Goal: Transaction & Acquisition: Purchase product/service

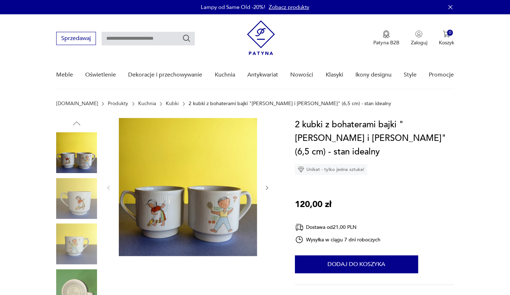
click at [179, 193] on img at bounding box center [188, 187] width 138 height 138
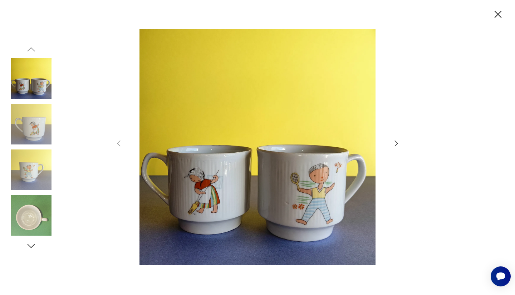
click at [397, 141] on icon "button" at bounding box center [396, 143] width 9 height 9
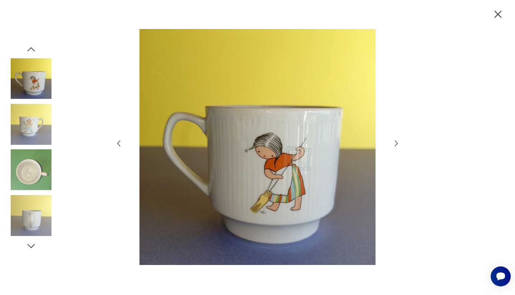
click at [397, 141] on icon "button" at bounding box center [396, 143] width 9 height 9
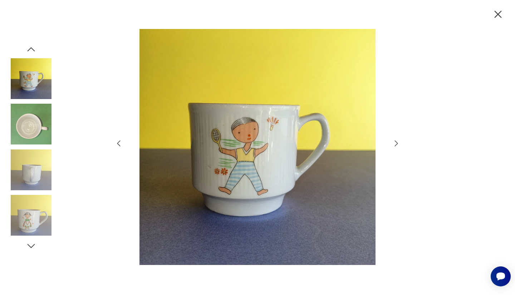
click at [397, 141] on icon "button" at bounding box center [396, 143] width 9 height 9
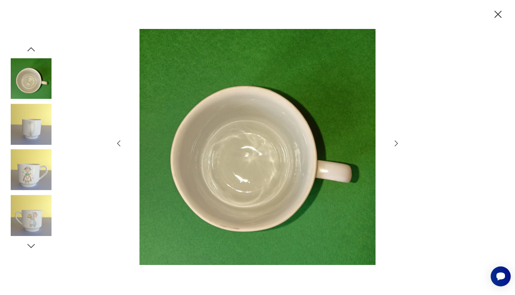
click at [397, 141] on icon "button" at bounding box center [396, 143] width 9 height 9
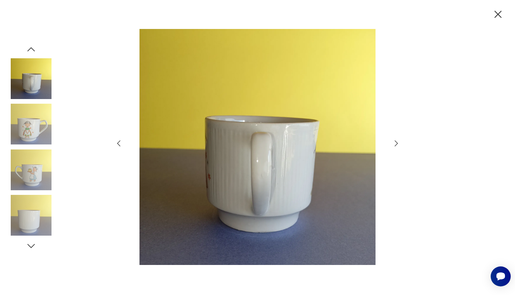
click at [397, 141] on icon "button" at bounding box center [396, 143] width 9 height 9
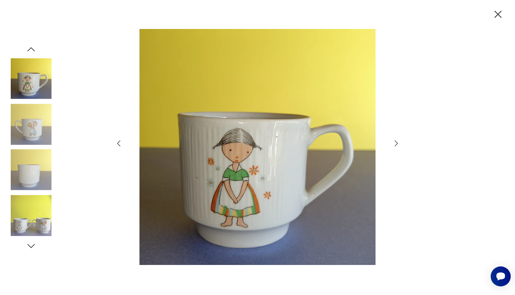
click at [397, 141] on icon "button" at bounding box center [396, 143] width 9 height 9
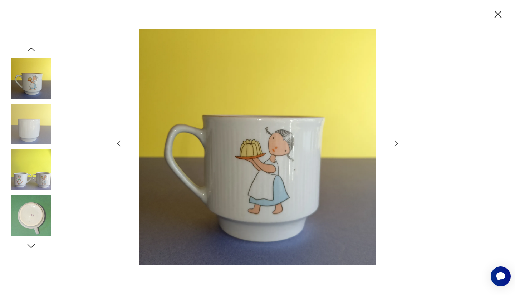
click at [397, 141] on icon "button" at bounding box center [396, 143] width 9 height 9
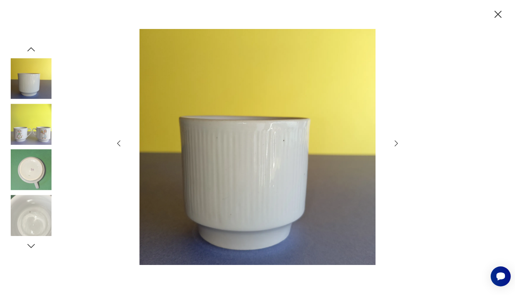
click at [397, 141] on icon "button" at bounding box center [396, 143] width 9 height 9
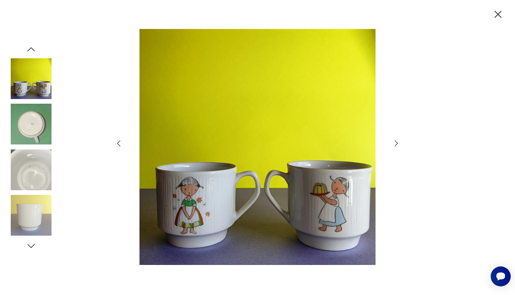
click at [397, 141] on icon "button" at bounding box center [396, 143] width 9 height 9
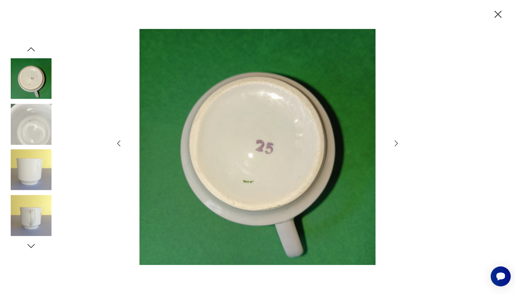
drag, startPoint x: 497, startPoint y: 14, endPoint x: 475, endPoint y: 51, distance: 43.2
click at [497, 14] on icon "button" at bounding box center [498, 14] width 13 height 13
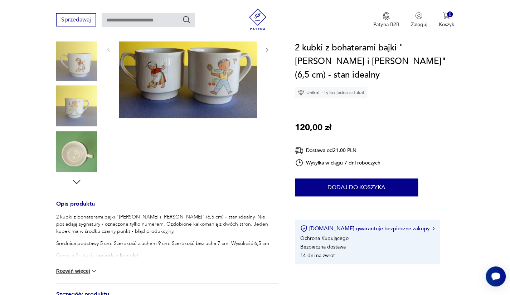
scroll to position [179, 0]
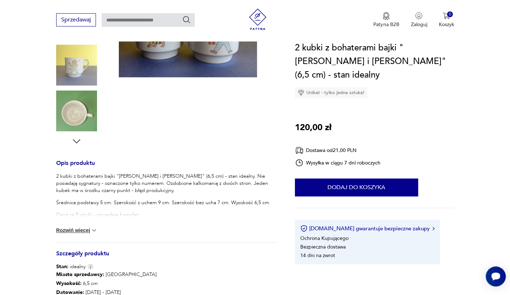
click at [94, 230] on img at bounding box center [94, 230] width 7 height 7
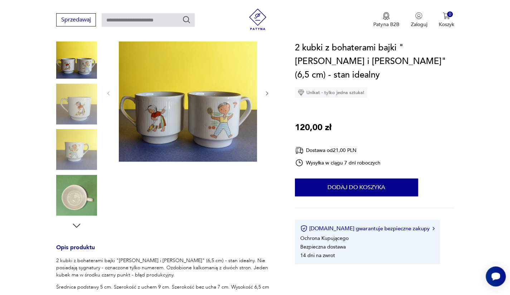
scroll to position [0, 0]
